Goal: Task Accomplishment & Management: Manage account settings

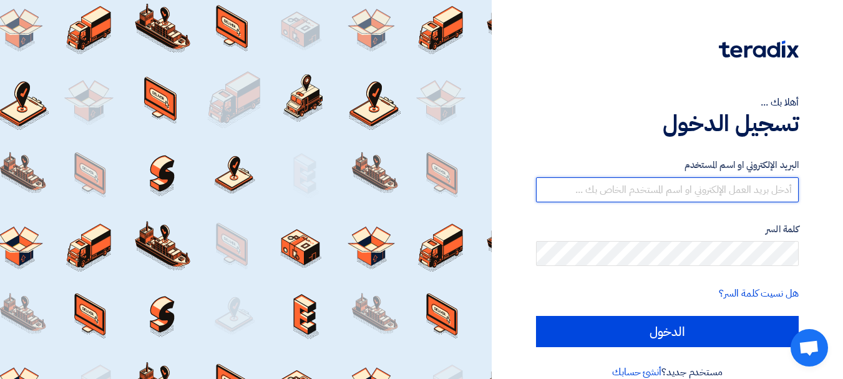
click at [727, 193] on input "text" at bounding box center [667, 189] width 263 height 25
type input "[EMAIL_ADDRESS][DOMAIN_NAME]"
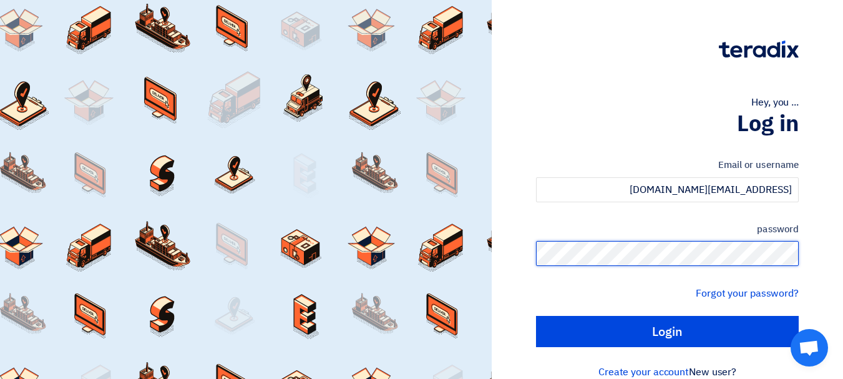
click at [536, 316] on input "Login" at bounding box center [667, 331] width 263 height 31
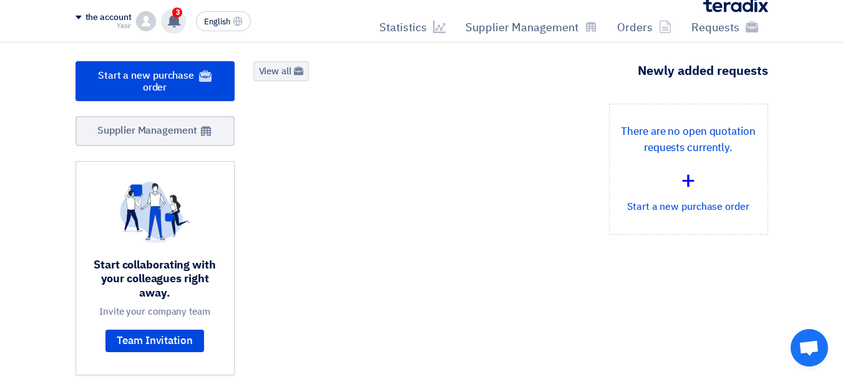
click at [174, 21] on use at bounding box center [174, 21] width 12 height 14
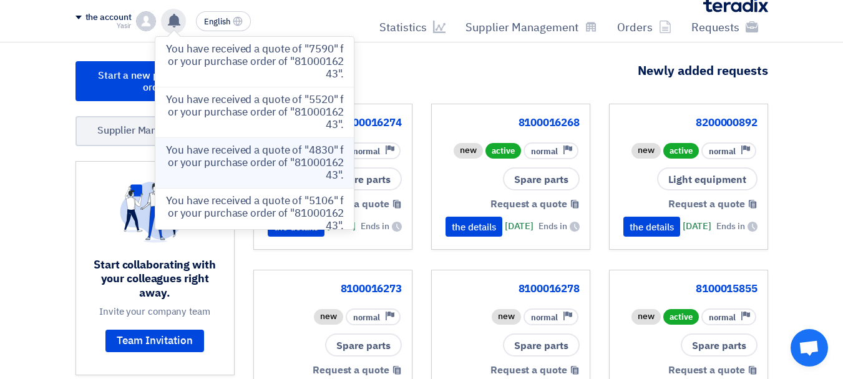
click at [250, 152] on font "You have received a quote of "4830" for your purchase order of "8100016243"." at bounding box center [255, 162] width 178 height 41
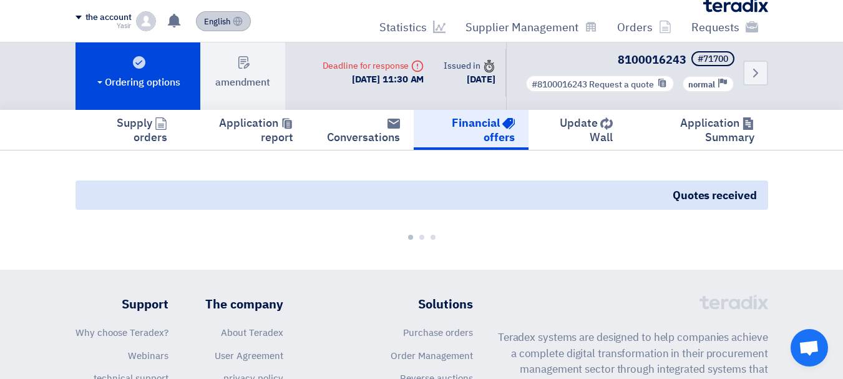
click at [230, 26] on font "English" at bounding box center [217, 22] width 26 height 12
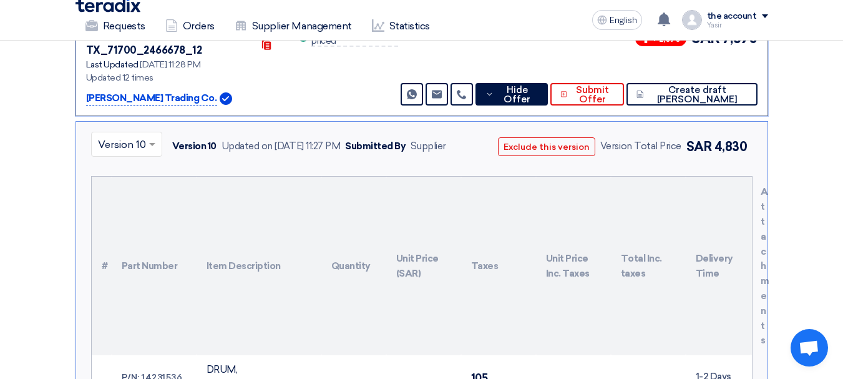
scroll to position [247, 0]
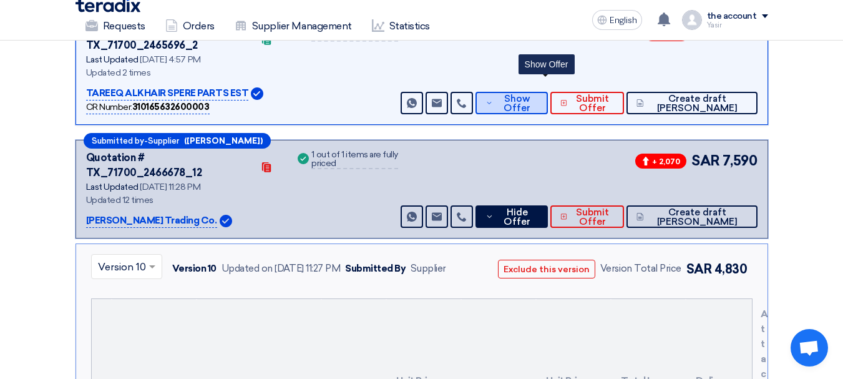
click at [493, 98] on icon at bounding box center [488, 103] width 7 height 10
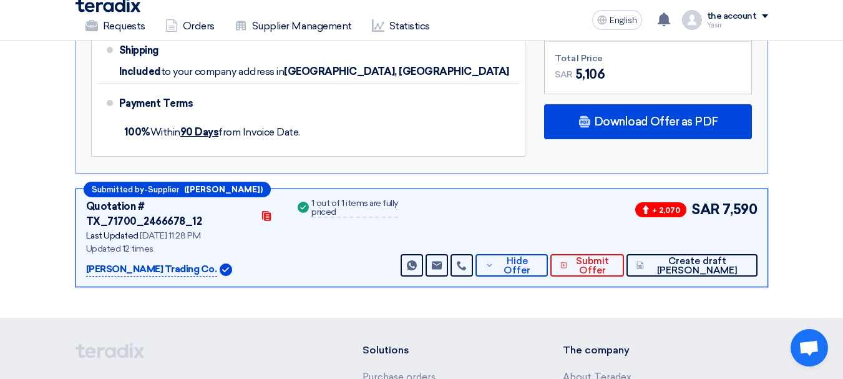
scroll to position [809, 0]
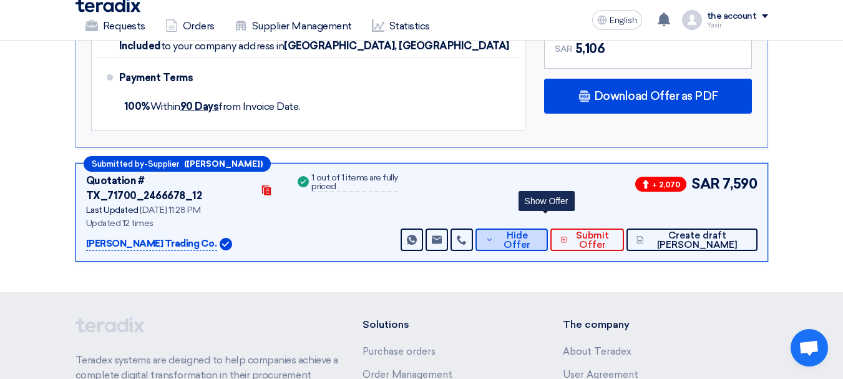
click at [530, 230] on font "Hide Offer" at bounding box center [517, 240] width 27 height 21
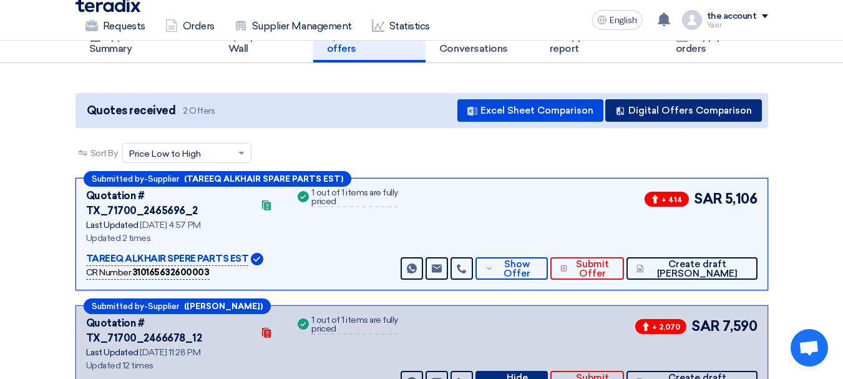
scroll to position [60, 0]
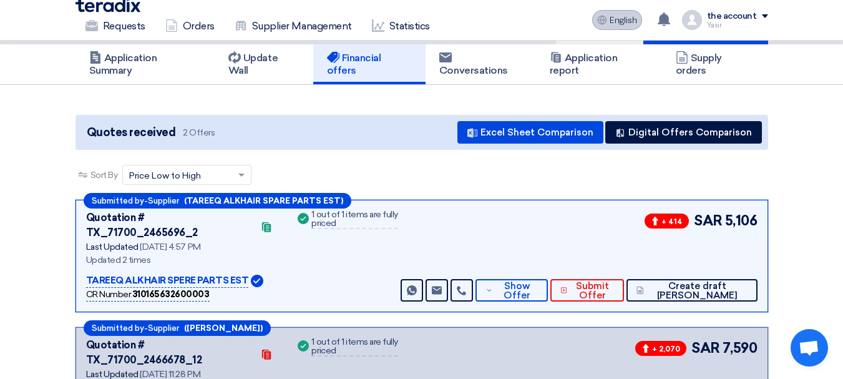
click at [641, 23] on button "English EN" at bounding box center [617, 20] width 50 height 20
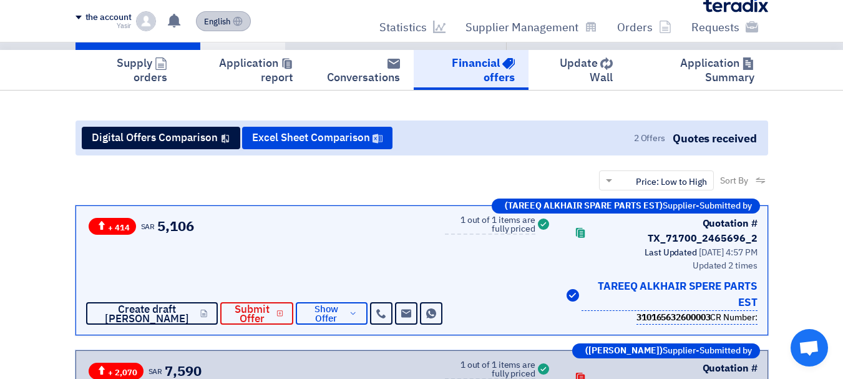
click at [216, 21] on font "English" at bounding box center [217, 22] width 26 height 12
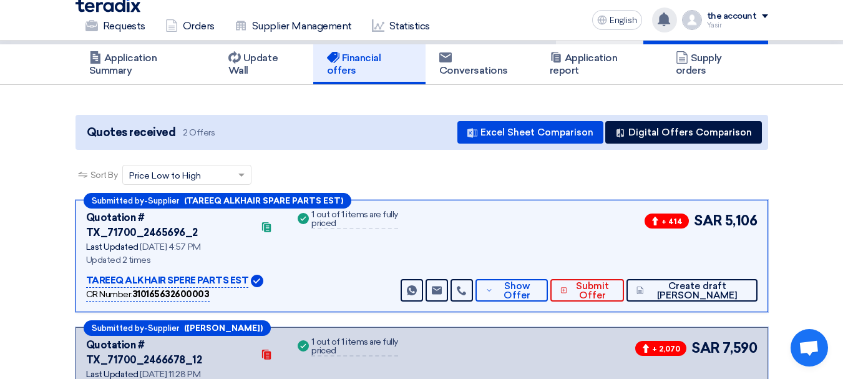
click at [670, 19] on use at bounding box center [664, 19] width 12 height 14
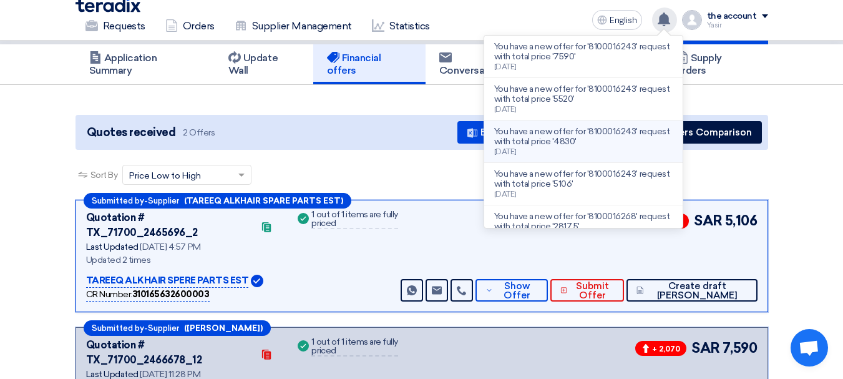
click at [580, 137] on font "You have a new offer for '8100016243' request with total price '4830'" at bounding box center [581, 136] width 175 height 21
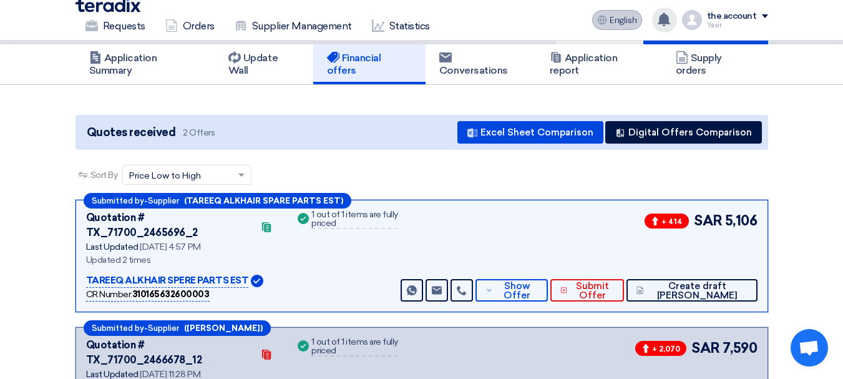
click at [633, 21] on font "English" at bounding box center [623, 20] width 27 height 11
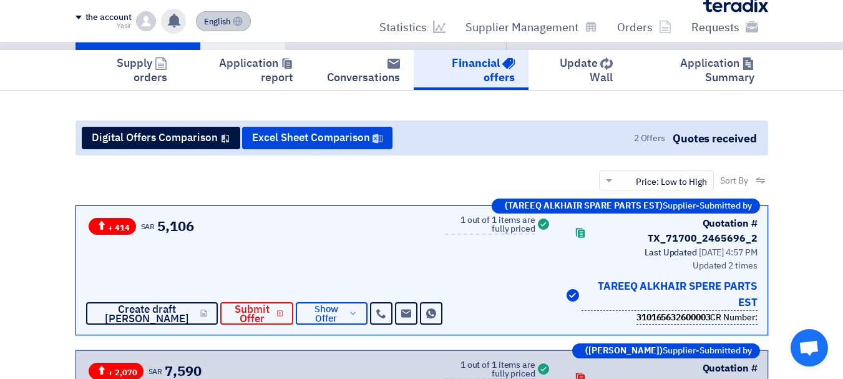
click at [228, 21] on font "English" at bounding box center [217, 22] width 26 height 12
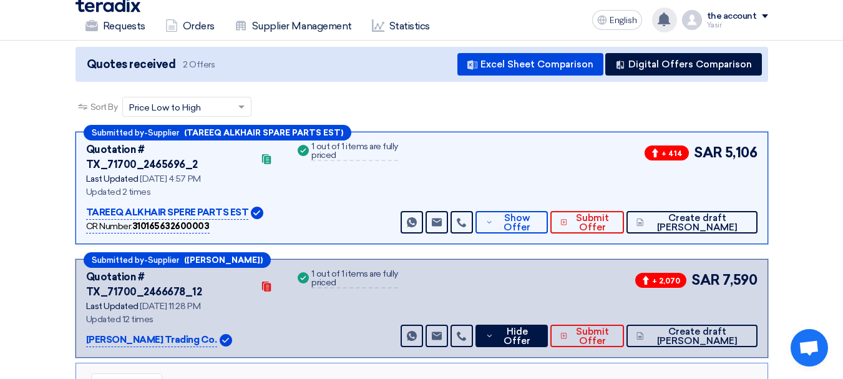
scroll to position [185, 0]
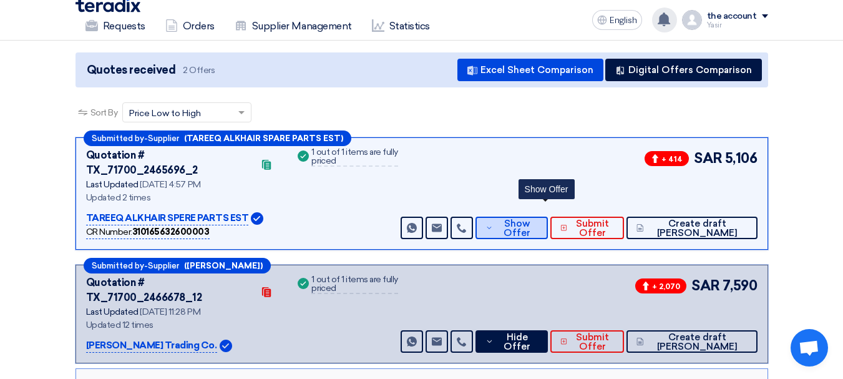
click at [530, 218] on font "Show Offer" at bounding box center [517, 228] width 27 height 21
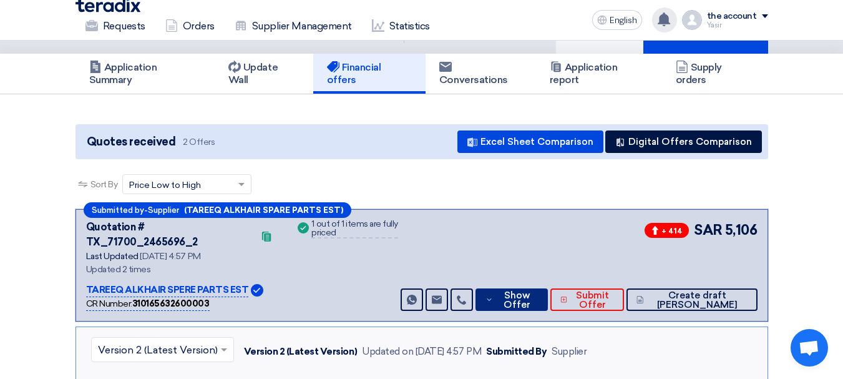
scroll to position [0, 0]
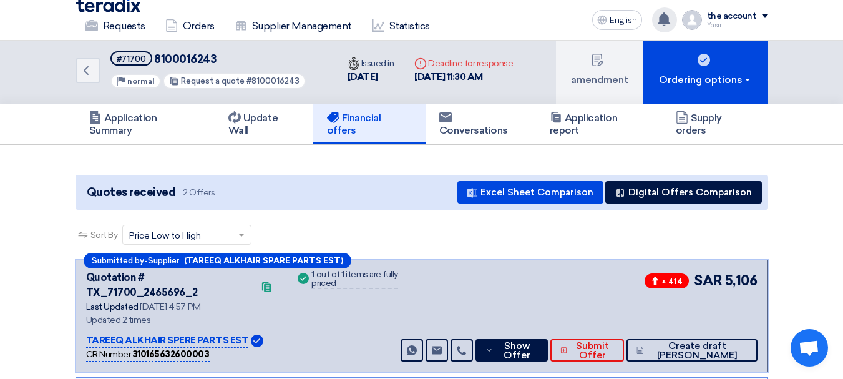
click at [666, 17] on use at bounding box center [664, 19] width 12 height 14
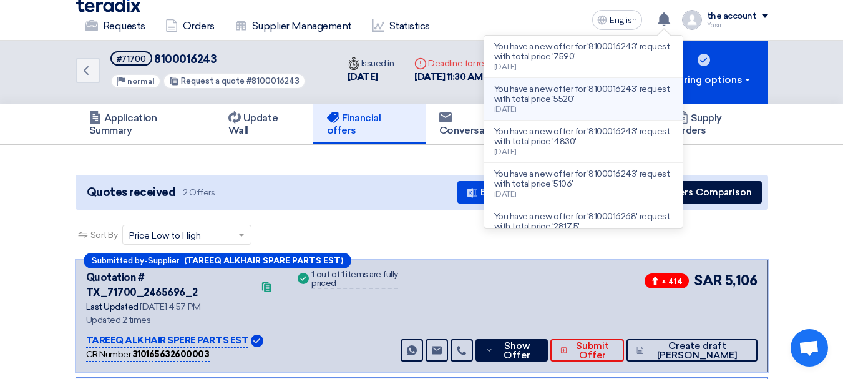
click at [534, 95] on font "You have a new offer for '8100016243' request with total price '5520'" at bounding box center [581, 94] width 175 height 21
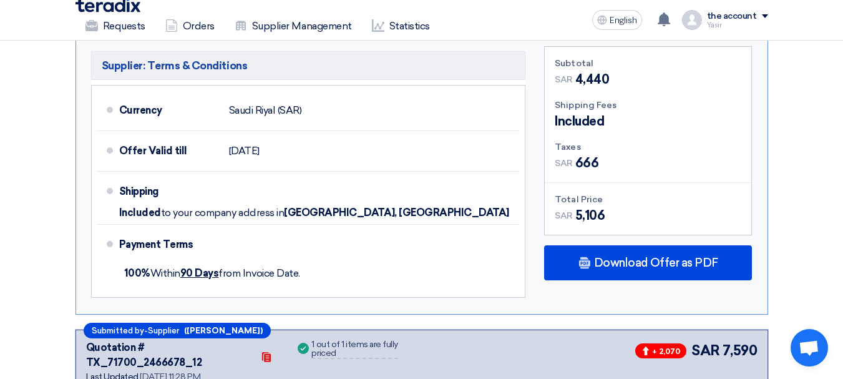
scroll to position [631, 0]
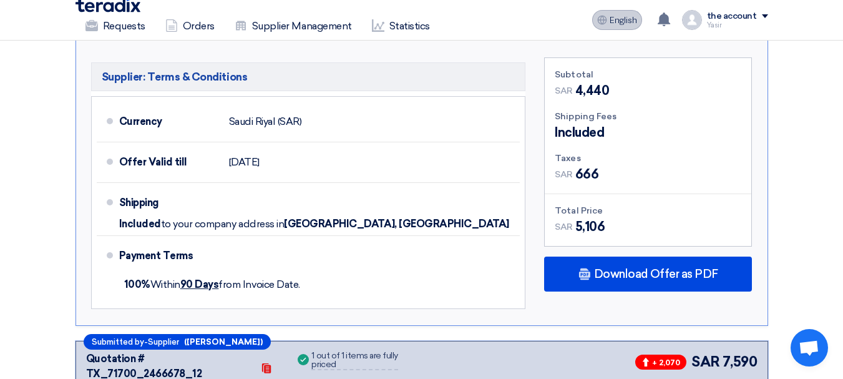
click at [637, 19] on font "English" at bounding box center [623, 20] width 27 height 11
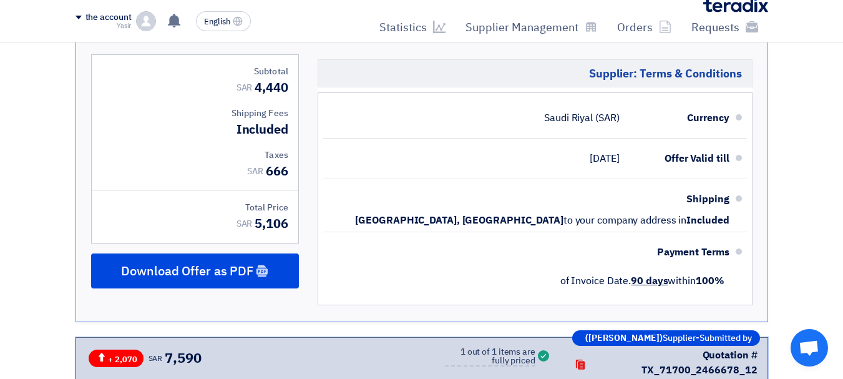
scroll to position [417, 0]
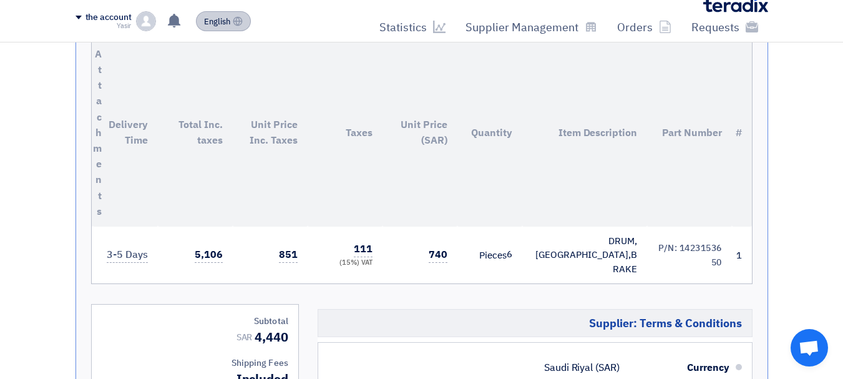
click at [233, 26] on icon at bounding box center [238, 21] width 10 height 10
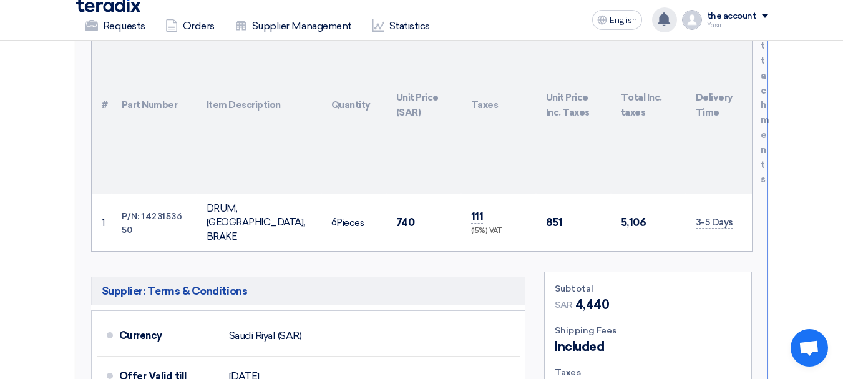
click at [663, 22] on use at bounding box center [664, 19] width 12 height 14
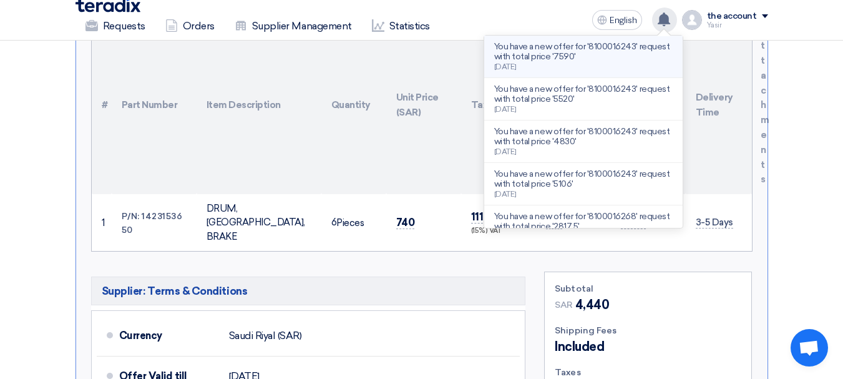
click at [578, 59] on p "You have a new offer for '8100016243' request with total price '7590'" at bounding box center [583, 52] width 178 height 20
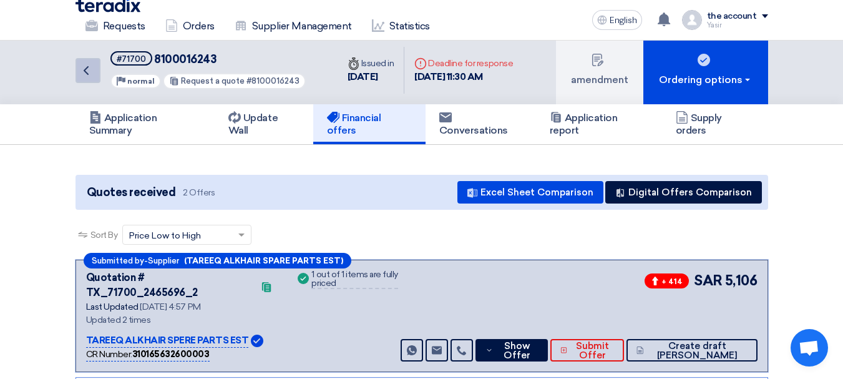
click at [79, 79] on link "Back" at bounding box center [88, 70] width 25 height 25
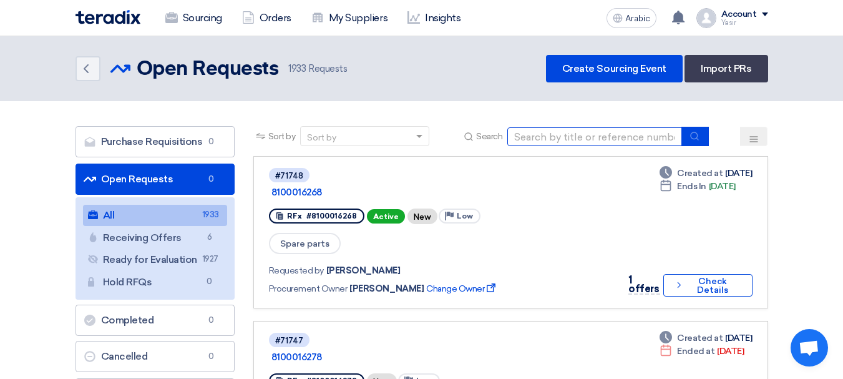
click at [578, 137] on input at bounding box center [594, 136] width 175 height 19
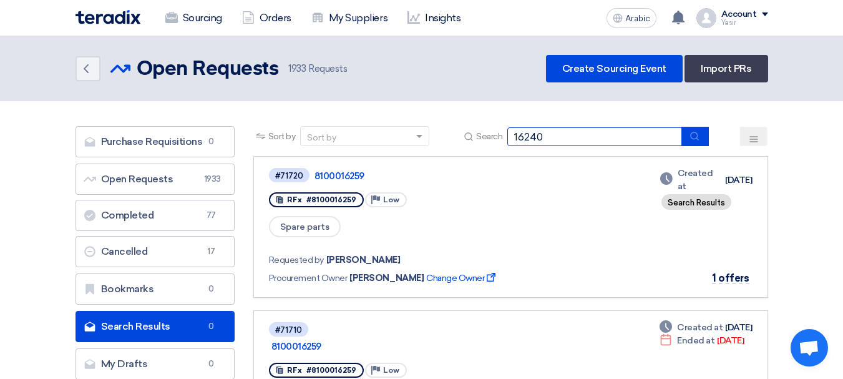
type input "16240"
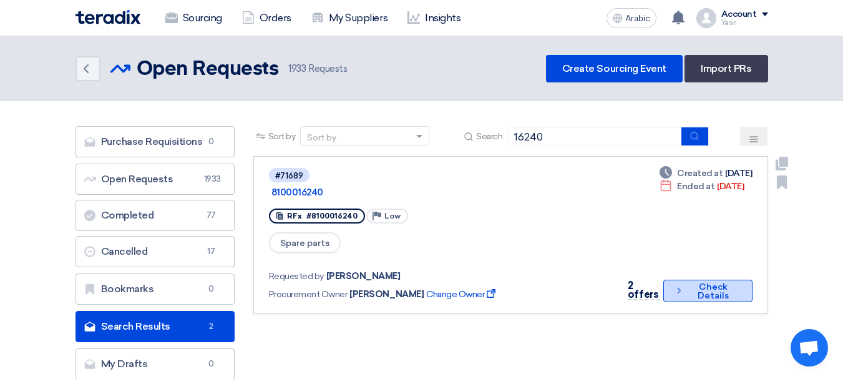
click at [695, 283] on font "Check Details" at bounding box center [713, 291] width 52 height 17
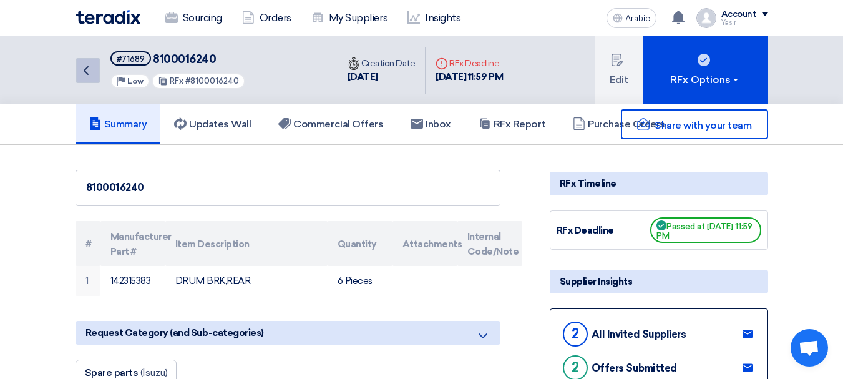
click at [88, 79] on link "Back" at bounding box center [88, 70] width 25 height 25
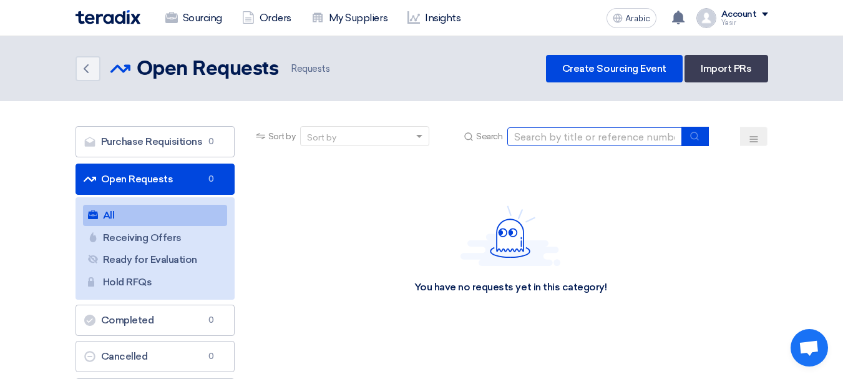
click at [552, 138] on input at bounding box center [594, 136] width 175 height 19
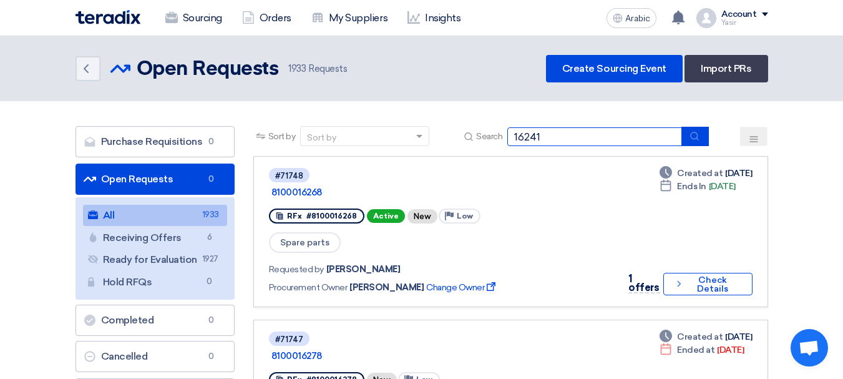
type input "16241"
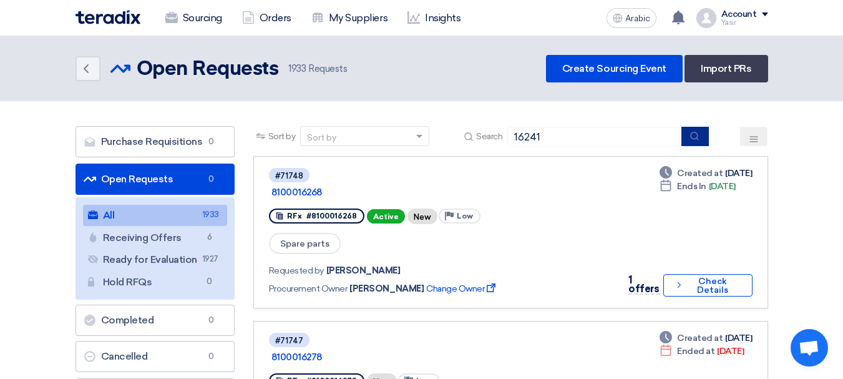
click at [698, 145] on button "submit" at bounding box center [694, 136] width 27 height 19
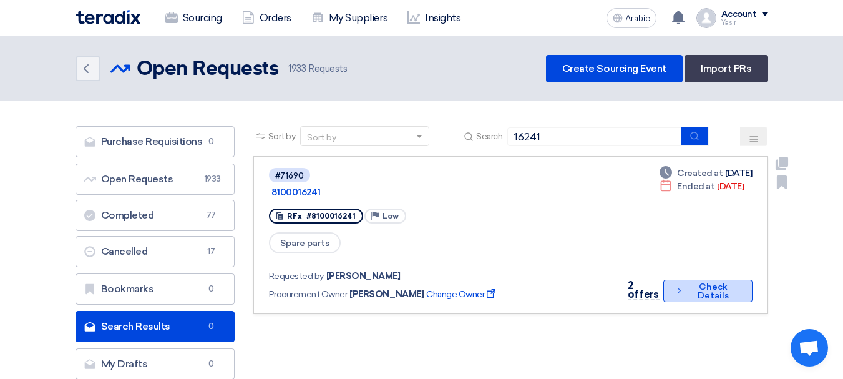
click at [706, 281] on font "Check Details" at bounding box center [713, 290] width 31 height 19
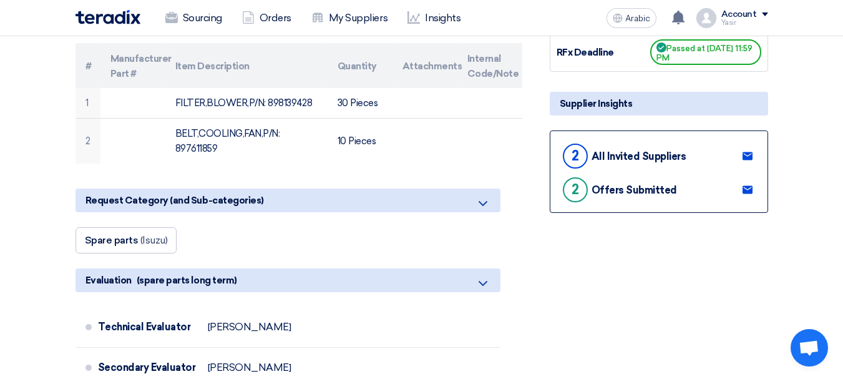
scroll to position [187, 0]
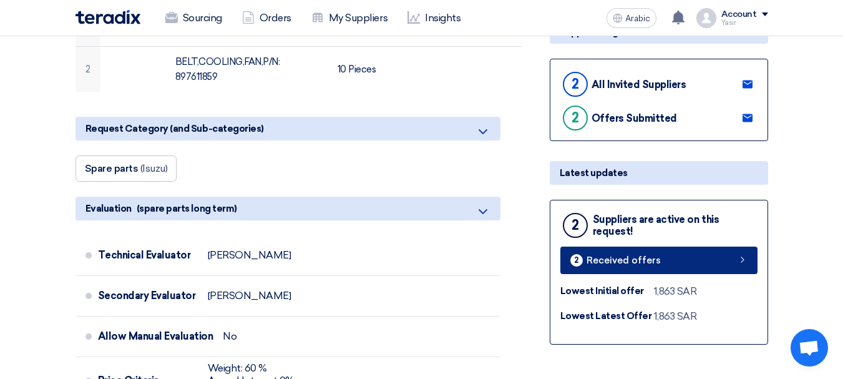
click at [687, 263] on link "2 Received offers" at bounding box center [658, 259] width 197 height 27
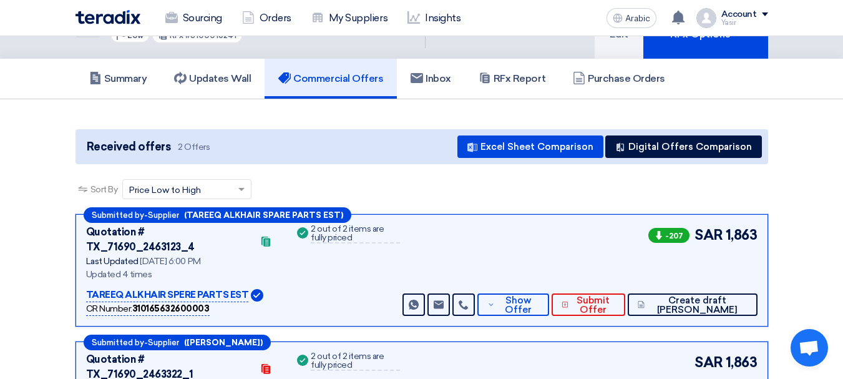
scroll to position [67, 0]
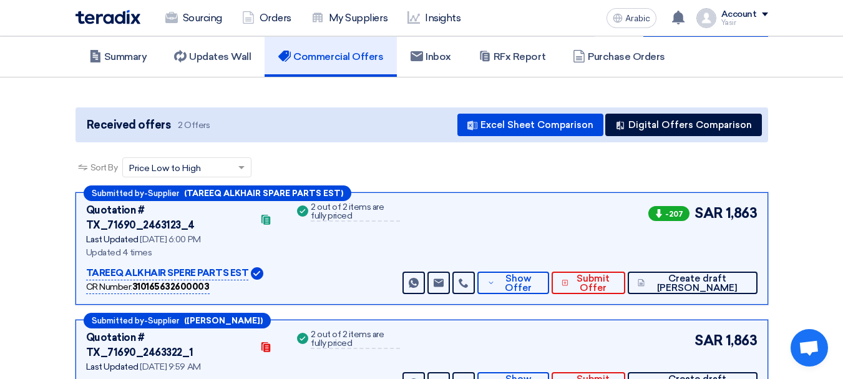
drag, startPoint x: 705, startPoint y: 198, endPoint x: 812, endPoint y: 220, distance: 109.4
click at [812, 220] on section "Received offers 2 Offers Excel Sheet Comparison Digital Offers Comparison Sort …" at bounding box center [421, 256] width 843 height 358
click at [840, 328] on section "Received offers 2 Offers Excel Sheet Comparison Digital Offers Comparison Sort …" at bounding box center [421, 256] width 843 height 358
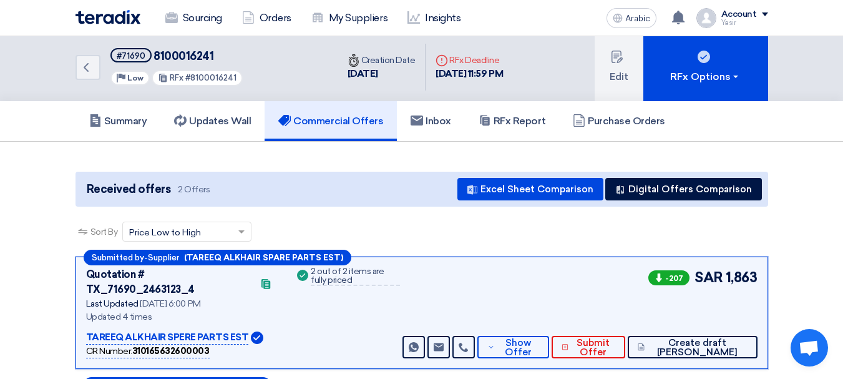
scroll to position [0, 0]
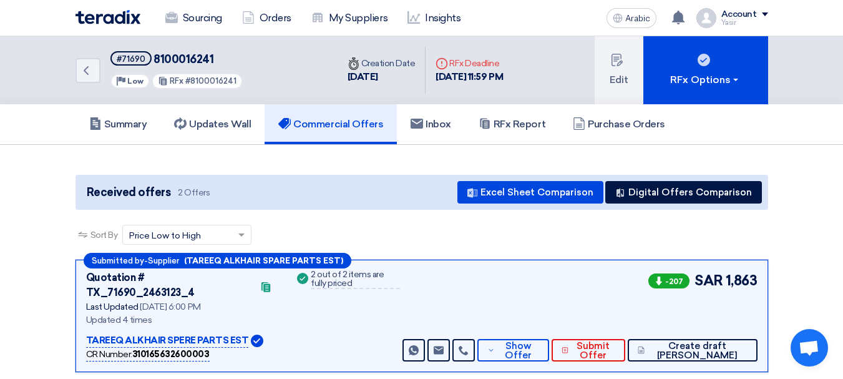
click at [57, 69] on div "Back #71690 8100016241 Priority Low RFx #8100016241 Time Creation Date [DATE] D…" at bounding box center [421, 70] width 843 height 68
click at [89, 73] on icon "Back" at bounding box center [86, 70] width 15 height 15
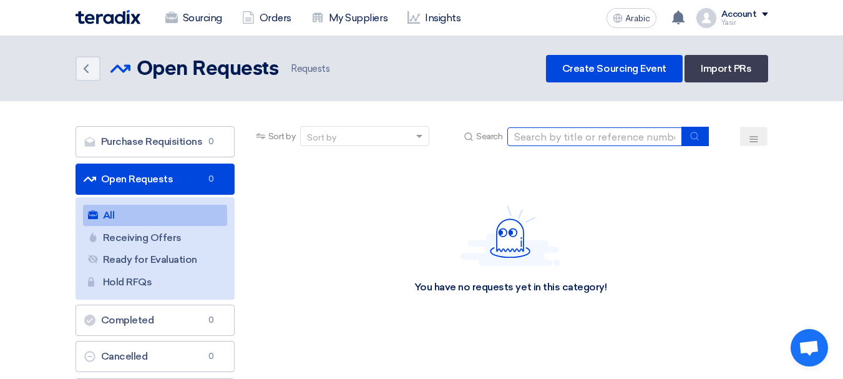
click at [544, 142] on input at bounding box center [594, 136] width 175 height 19
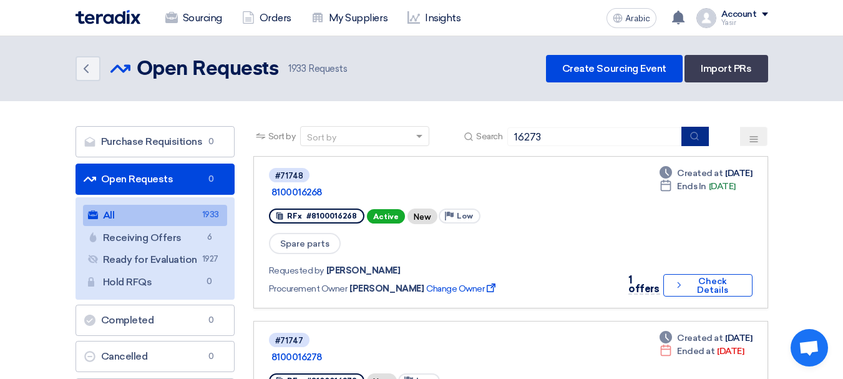
click at [684, 137] on button "submit" at bounding box center [694, 136] width 27 height 19
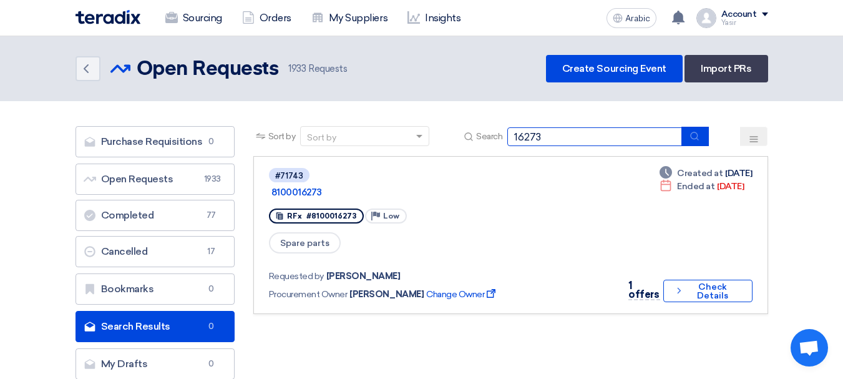
click at [552, 137] on input "16273" at bounding box center [594, 136] width 175 height 19
type input "16278"
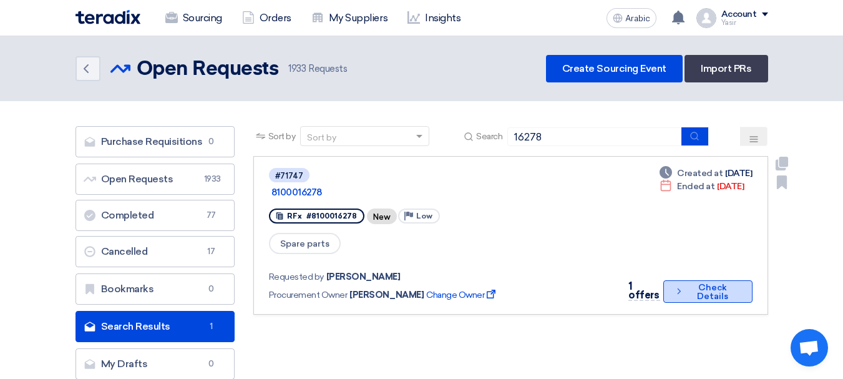
click at [678, 285] on icon "Check details" at bounding box center [679, 291] width 10 height 12
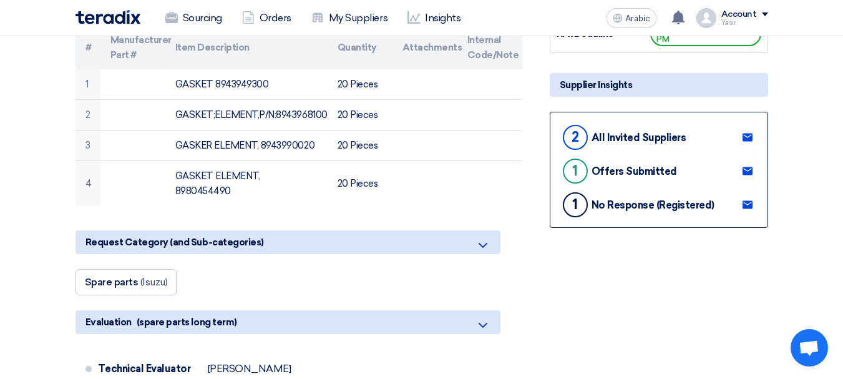
scroll to position [374, 0]
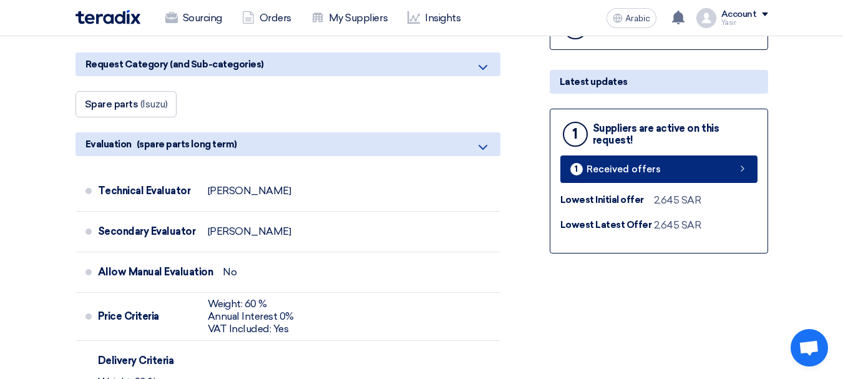
click at [613, 159] on link "1 Received offers" at bounding box center [658, 168] width 197 height 27
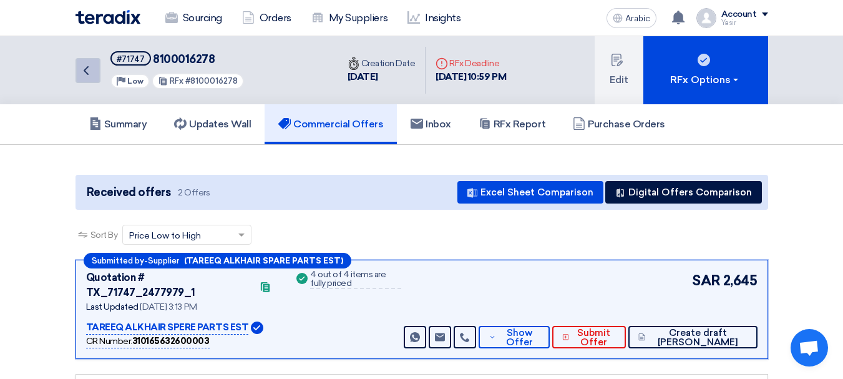
click at [84, 74] on icon "Back" at bounding box center [86, 70] width 15 height 15
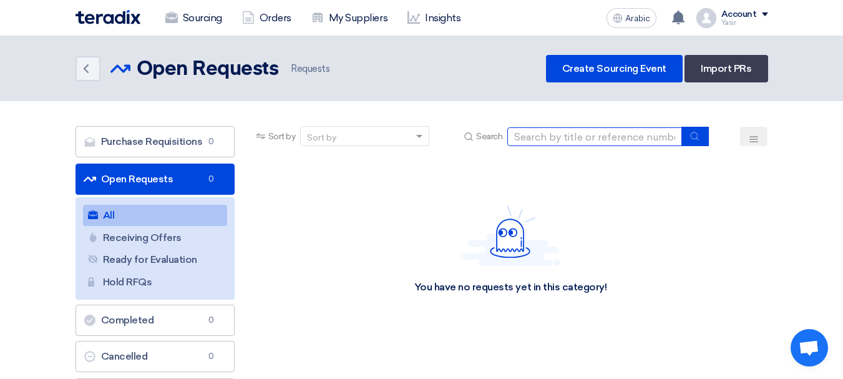
click at [592, 136] on input at bounding box center [594, 136] width 175 height 19
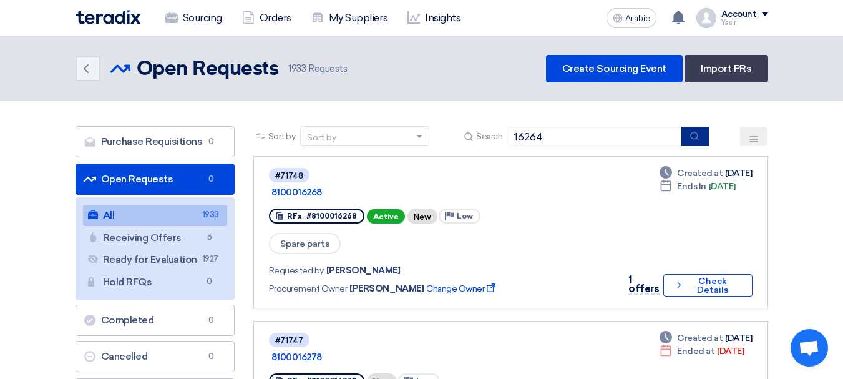
click at [701, 139] on button "submit" at bounding box center [694, 136] width 27 height 19
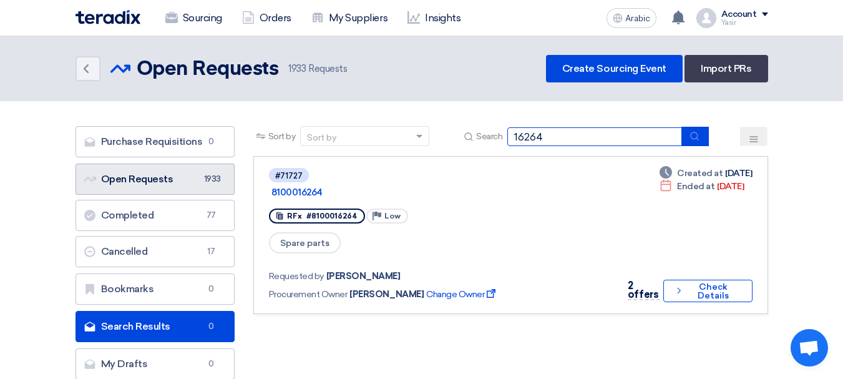
drag, startPoint x: 593, startPoint y: 133, endPoint x: 191, endPoint y: 171, distance: 404.3
click at [191, 171] on div "Purchase Requisitions Purchase Requisitions 0 Open Requests Open Requests 1933 …" at bounding box center [421, 256] width 711 height 260
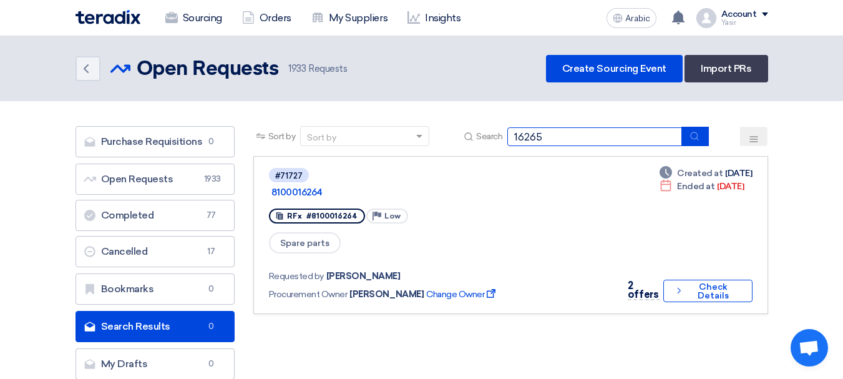
type input "16265"
click at [709, 136] on button "submit" at bounding box center [694, 136] width 27 height 19
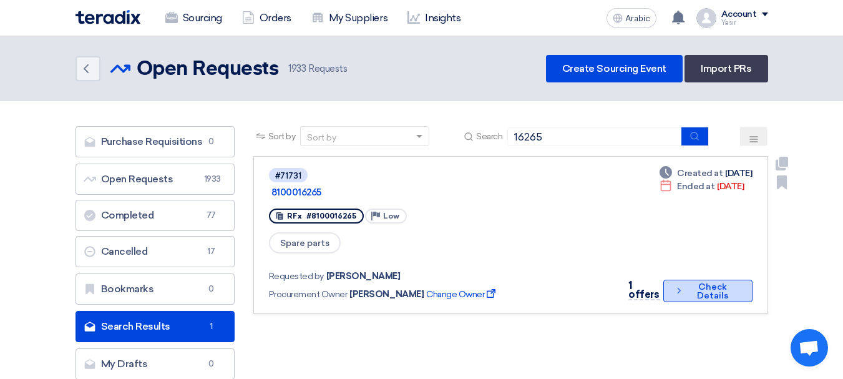
click at [702, 281] on font "Check Details" at bounding box center [712, 290] width 31 height 19
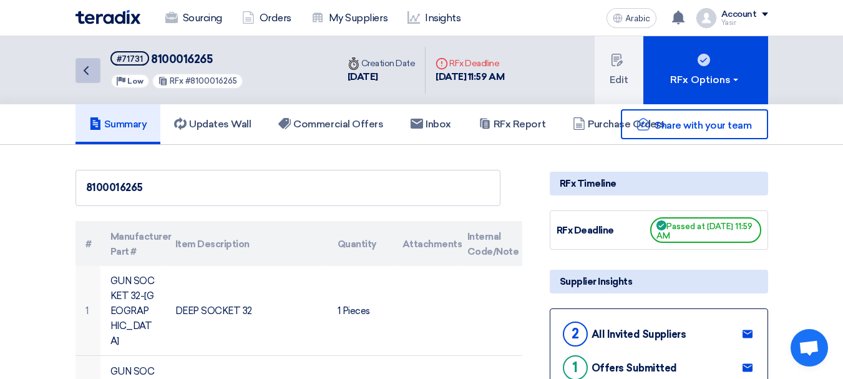
click at [91, 77] on icon "Back" at bounding box center [86, 70] width 15 height 15
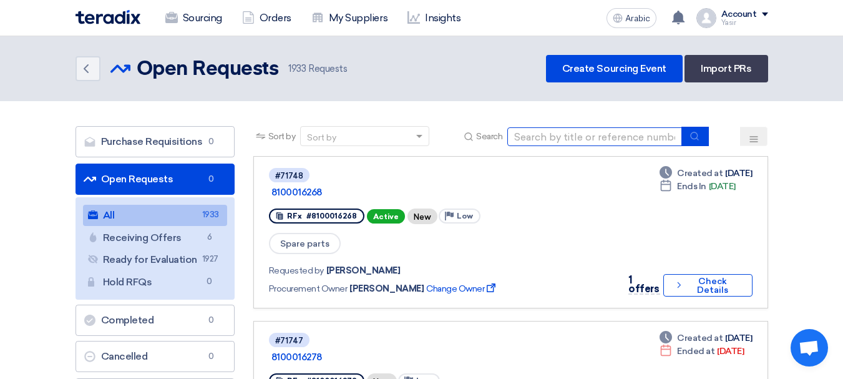
click at [565, 135] on input at bounding box center [594, 136] width 175 height 19
type input "16134"
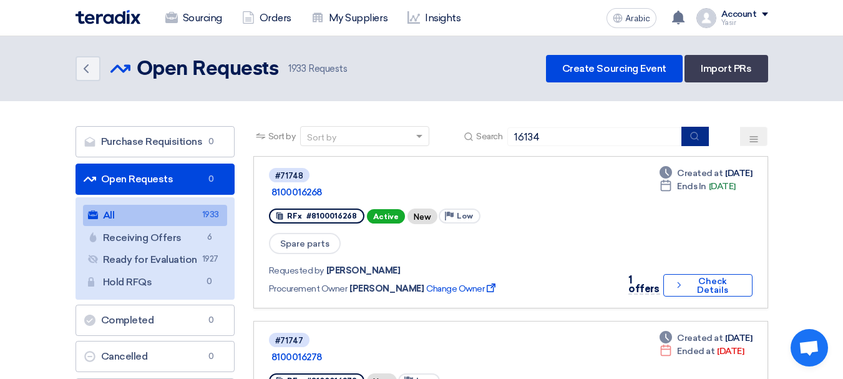
click at [685, 145] on button "submit" at bounding box center [694, 136] width 27 height 19
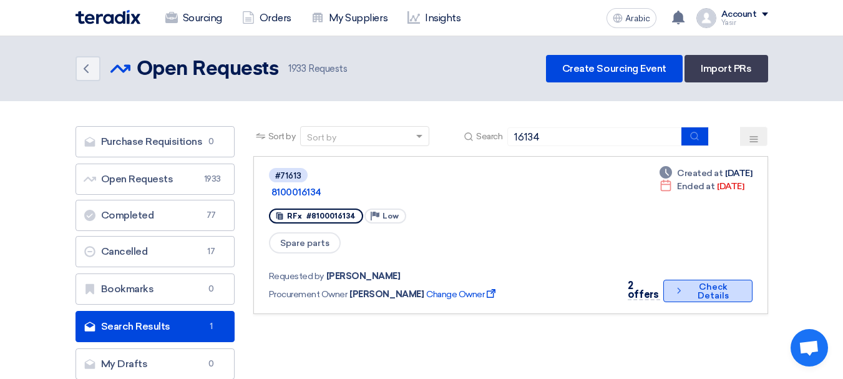
click at [691, 280] on button "Check details Check Details" at bounding box center [707, 291] width 89 height 22
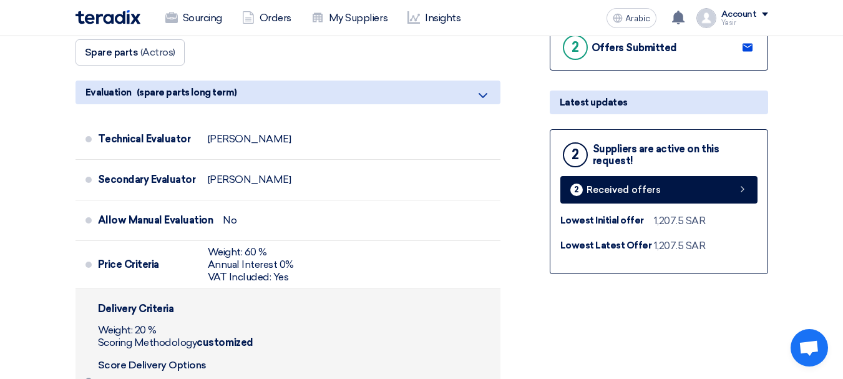
scroll to position [374, 0]
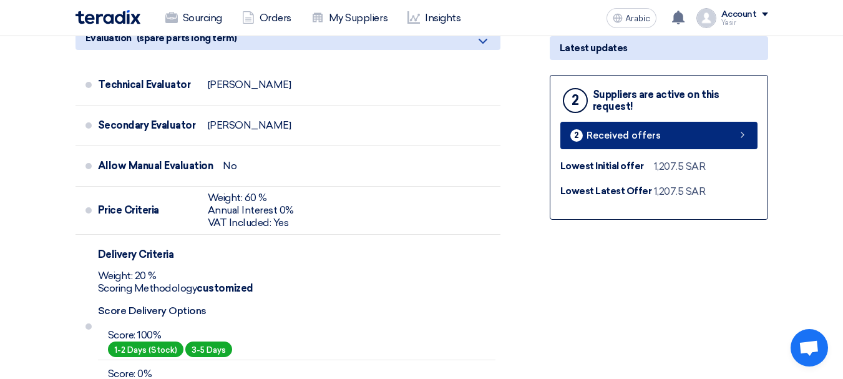
click at [701, 124] on link "2 Received offers" at bounding box center [658, 135] width 197 height 27
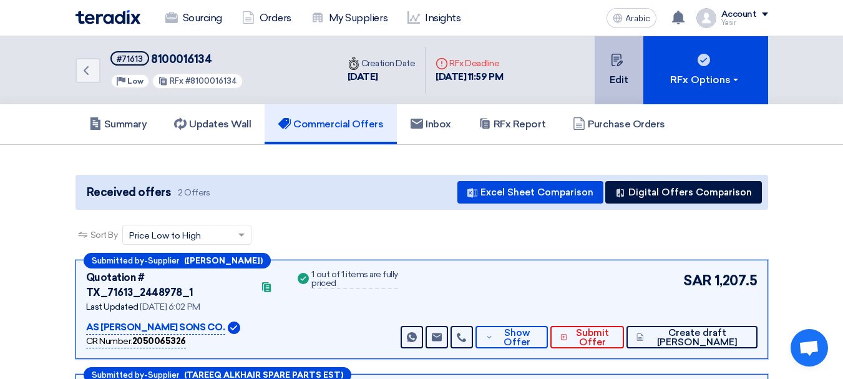
click at [616, 76] on font "Edit" at bounding box center [619, 80] width 19 height 12
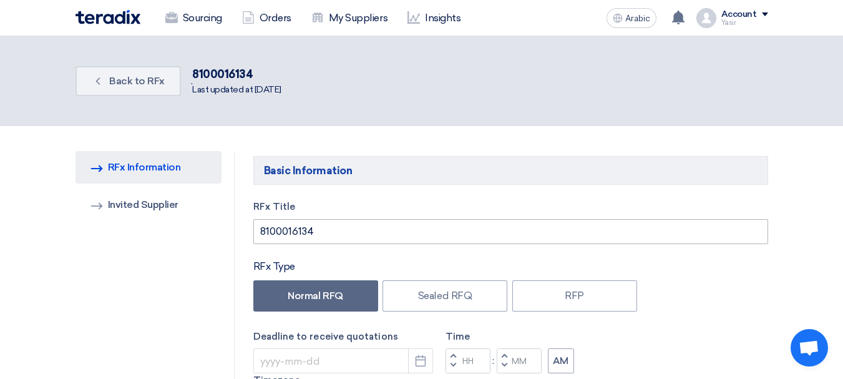
type input "[DATE]"
type input "11"
type input "59"
click at [149, 203] on font "Invited Supplier" at bounding box center [143, 204] width 71 height 12
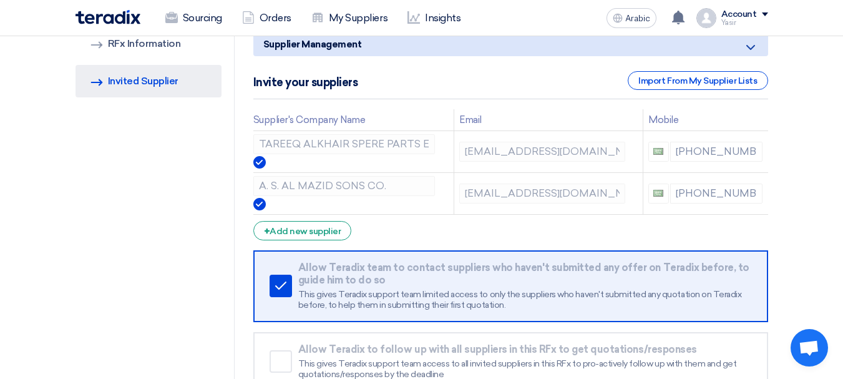
scroll to position [125, 0]
click at [262, 203] on img at bounding box center [259, 203] width 12 height 12
click at [261, 205] on img at bounding box center [259, 203] width 12 height 12
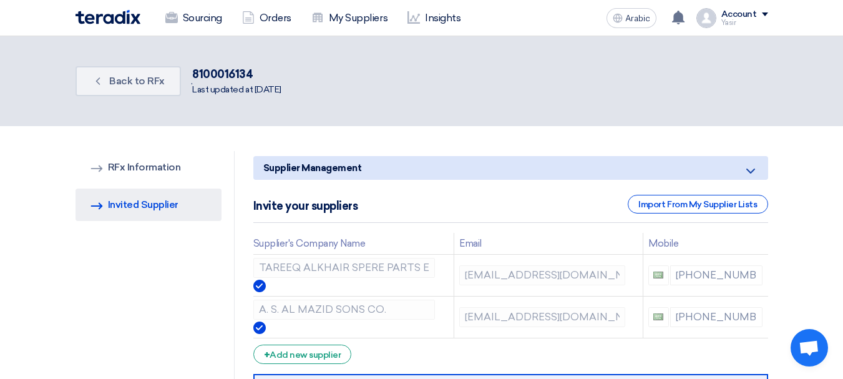
scroll to position [62, 0]
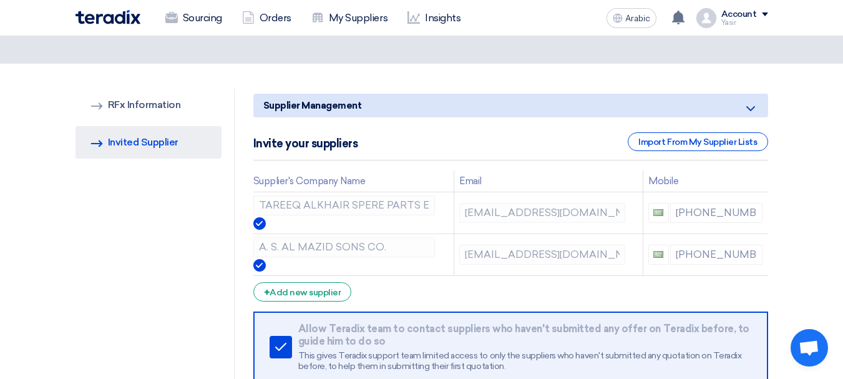
click at [692, 258] on div "[PHONE_NUMBER]" at bounding box center [705, 255] width 115 height 20
click at [258, 263] on img at bounding box center [259, 265] width 12 height 12
click at [260, 263] on img at bounding box center [259, 265] width 12 height 12
click at [267, 271] on td "A. S. AL MAZID SONS CO." at bounding box center [353, 254] width 201 height 42
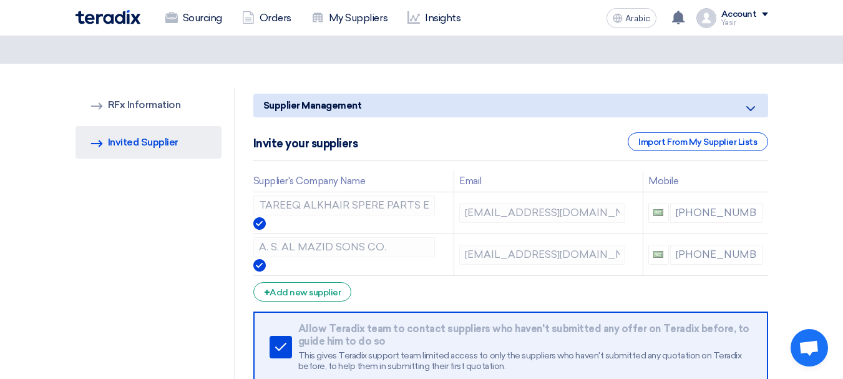
drag, startPoint x: 305, startPoint y: 243, endPoint x: 723, endPoint y: 236, distance: 418.1
click at [723, 236] on td "[PHONE_NUMBER]" at bounding box center [705, 254] width 125 height 42
drag, startPoint x: 521, startPoint y: 255, endPoint x: 257, endPoint y: 261, distance: 264.0
click at [257, 261] on img at bounding box center [259, 265] width 12 height 12
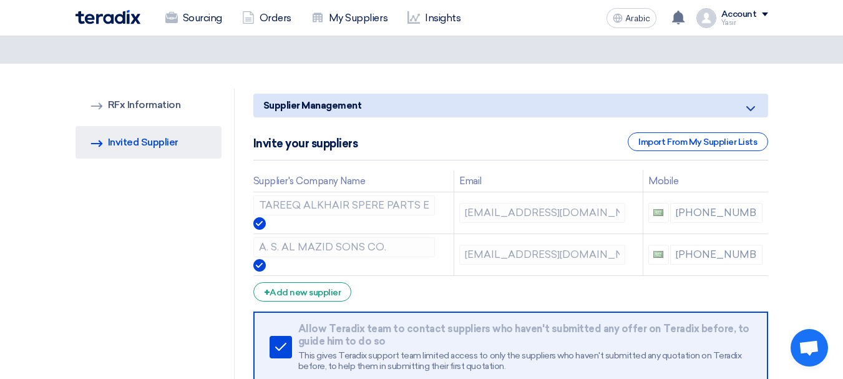
click at [257, 261] on img at bounding box center [259, 265] width 12 height 12
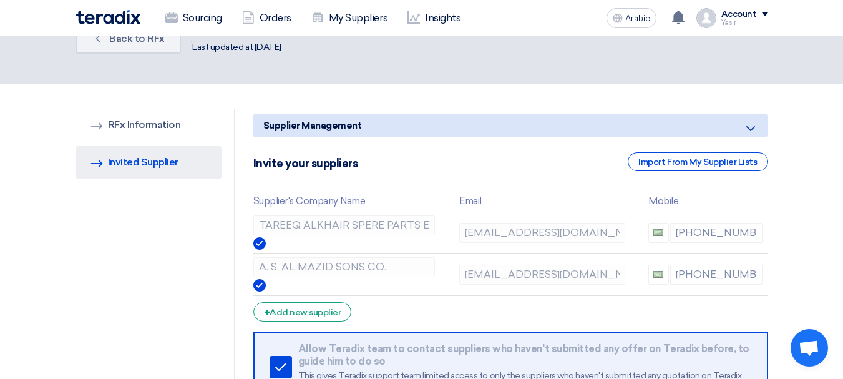
scroll to position [0, 0]
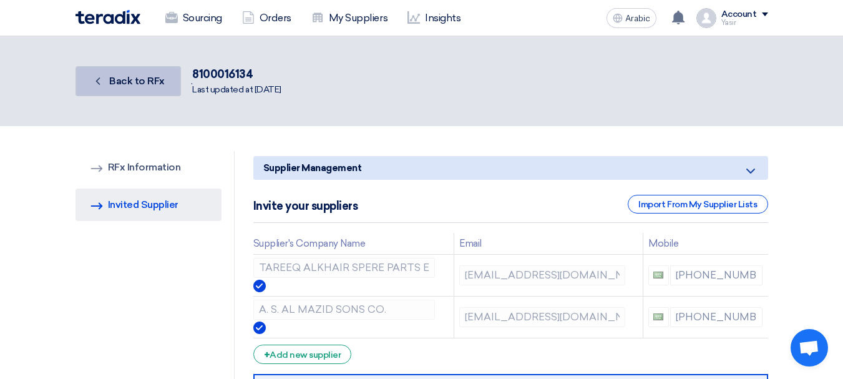
click at [99, 82] on icon "Back" at bounding box center [98, 81] width 12 height 12
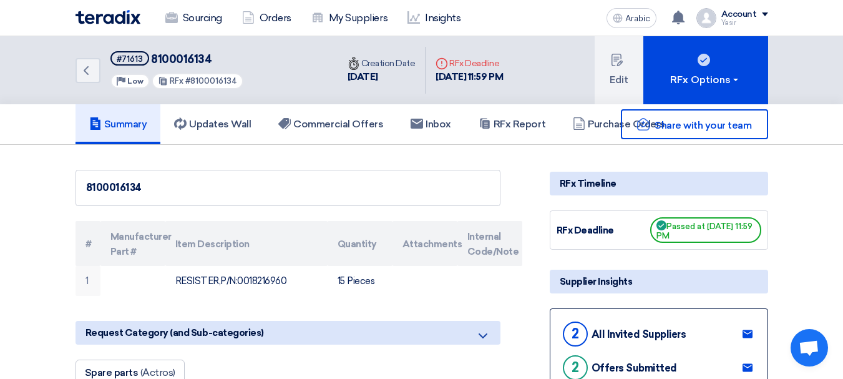
click at [71, 76] on div "Back #71613 8100016134 Priority Low RFx #8100016134 Time Creation Date [DATE] D…" at bounding box center [421, 70] width 711 height 68
click at [90, 75] on icon "Back" at bounding box center [86, 70] width 15 height 15
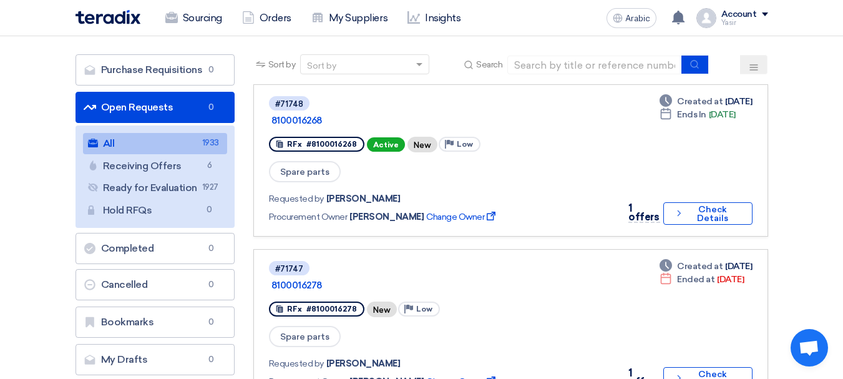
scroll to position [62, 0]
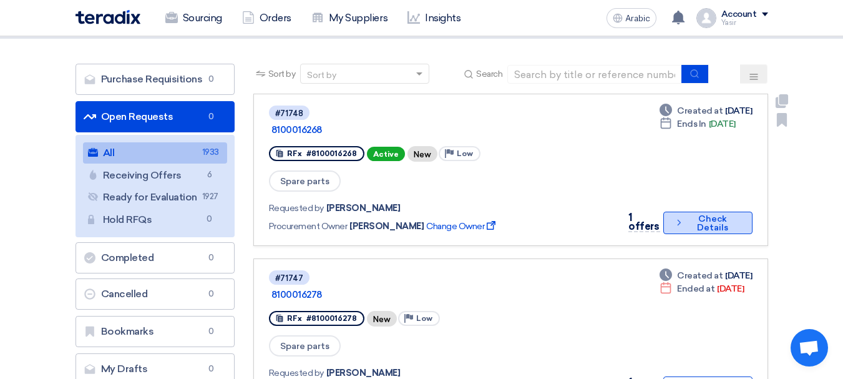
click at [715, 213] on font "Check Details" at bounding box center [712, 222] width 31 height 19
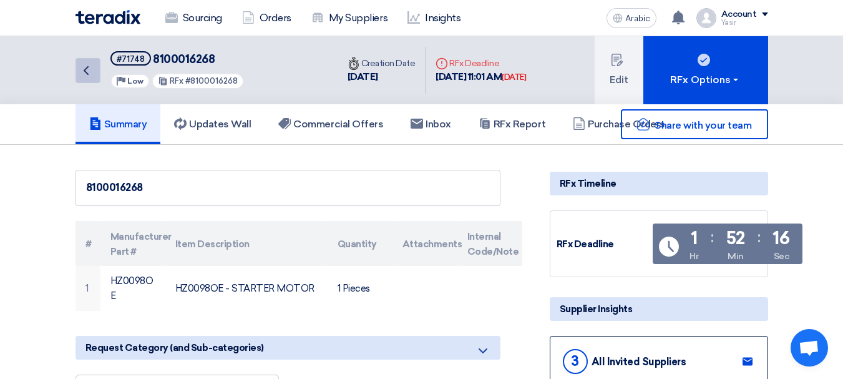
click at [91, 79] on link "Back" at bounding box center [88, 70] width 25 height 25
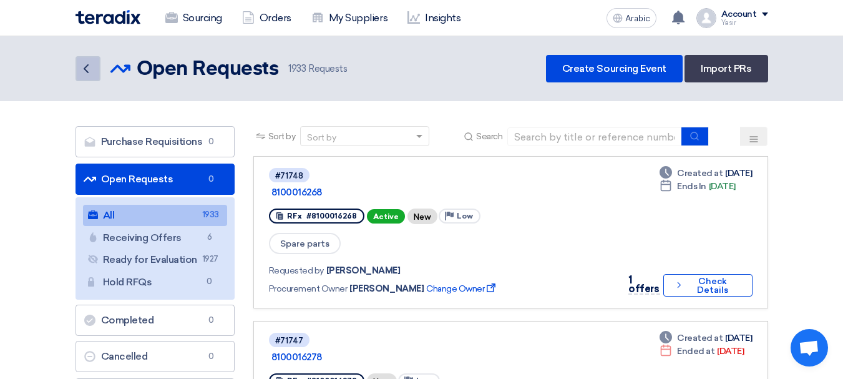
click at [90, 66] on icon "Back" at bounding box center [86, 68] width 15 height 15
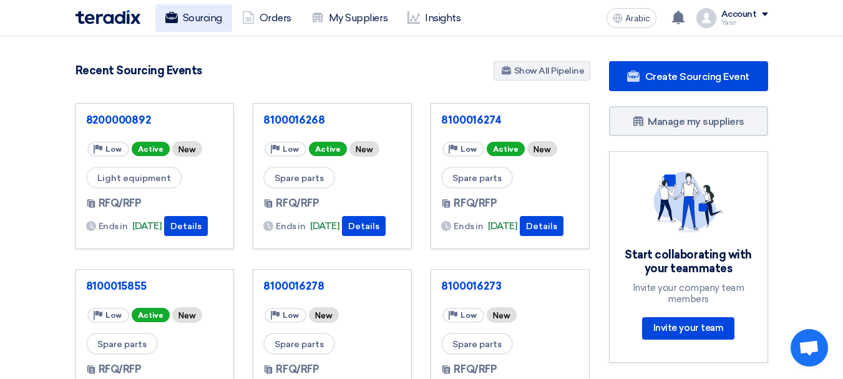
click at [193, 17] on font "Sourcing" at bounding box center [202, 18] width 39 height 12
